Goal: Task Accomplishment & Management: Manage account settings

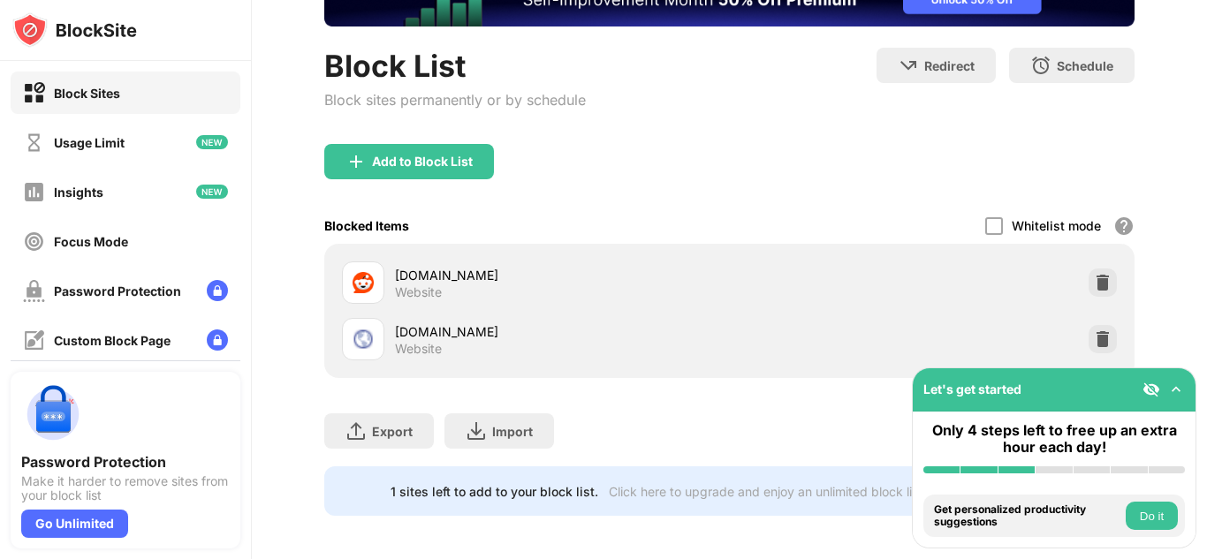
scroll to position [144, 0]
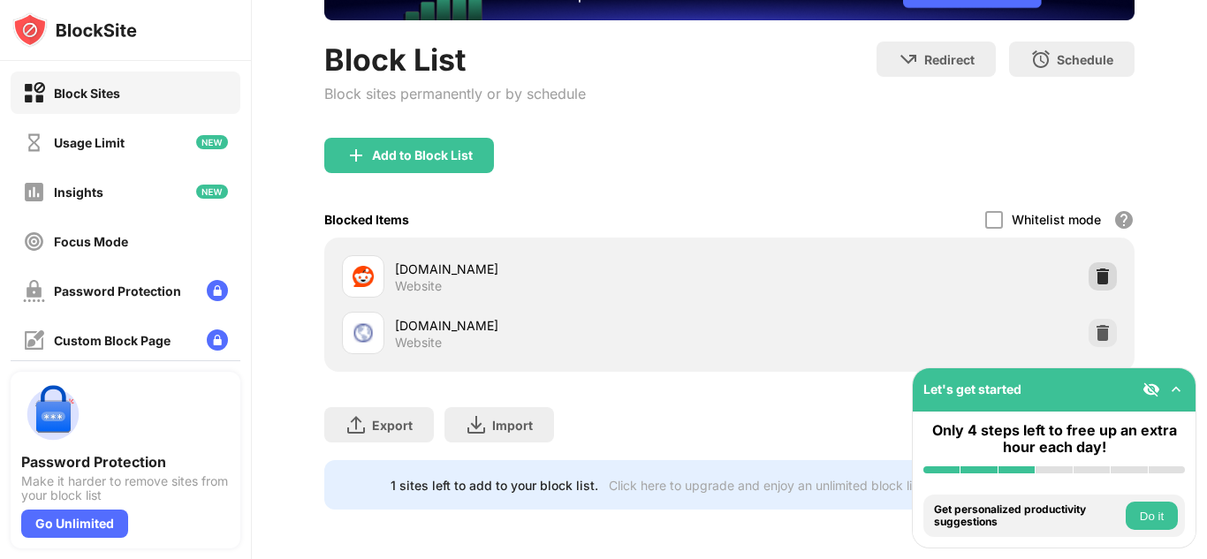
click at [1102, 284] on img at bounding box center [1103, 277] width 18 height 18
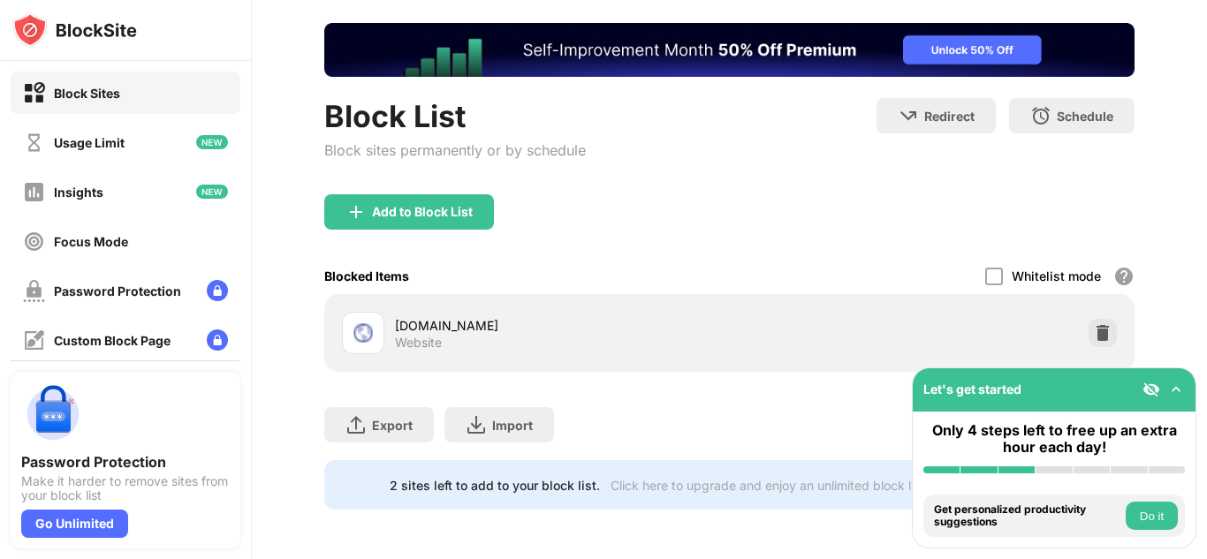
scroll to position [0, 0]
